Goal: Navigation & Orientation: Find specific page/section

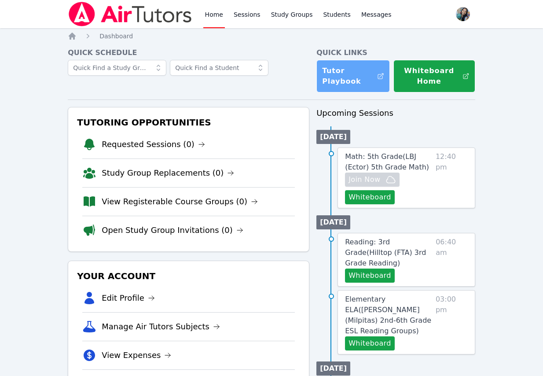
click at [358, 73] on link "Tutor Playbook" at bounding box center [352, 76] width 73 height 33
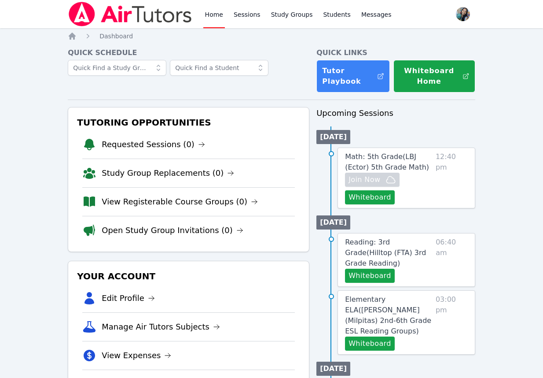
click at [162, 141] on link "Requested Sessions (0)" at bounding box center [153, 144] width 103 height 12
